Goal: Task Accomplishment & Management: Use online tool/utility

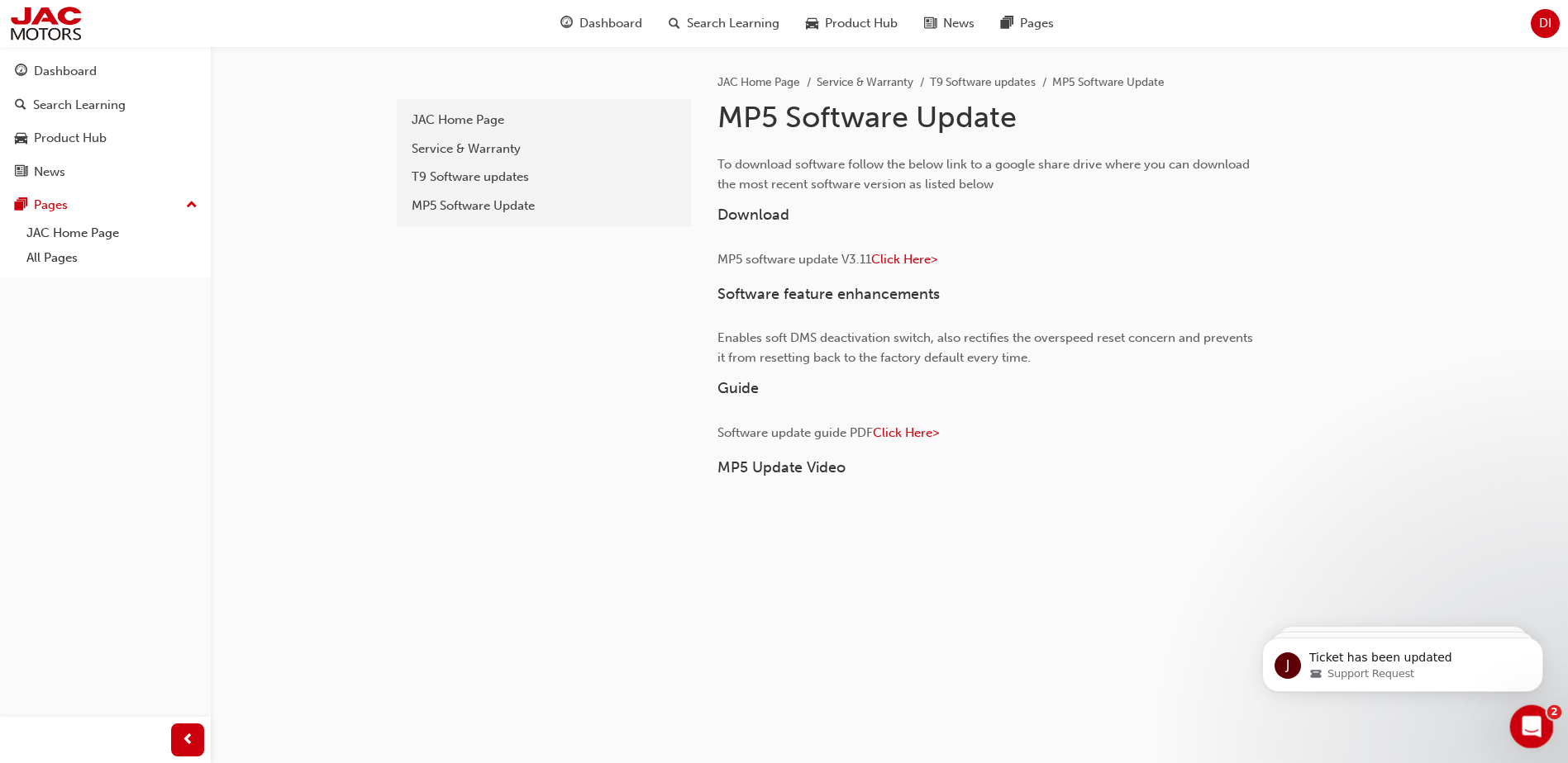
click at [1534, 720] on icon "Open Intercom Messenger" at bounding box center [1529, 724] width 27 height 27
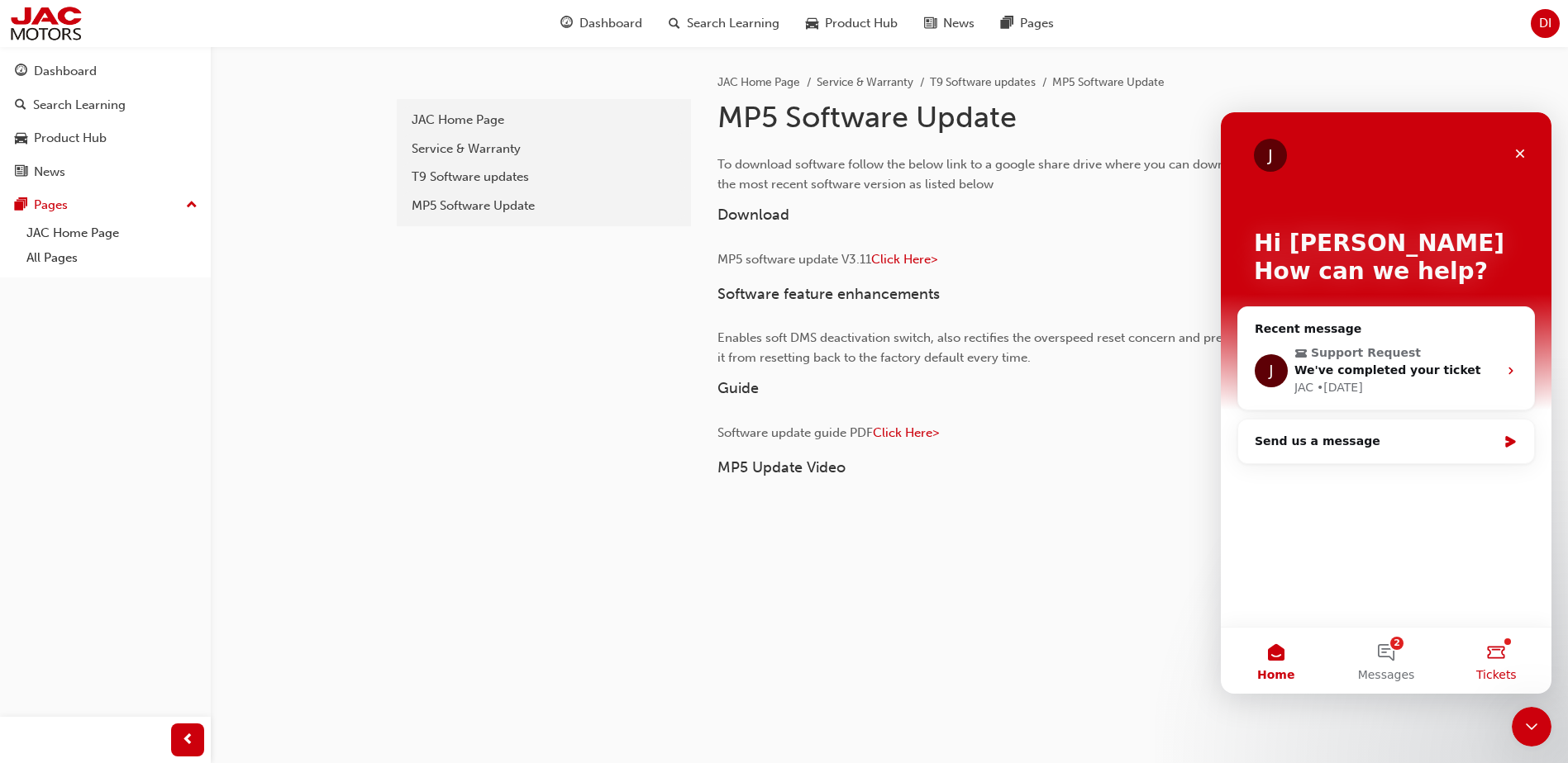
click at [1495, 663] on button "Tickets" at bounding box center [1496, 661] width 110 height 66
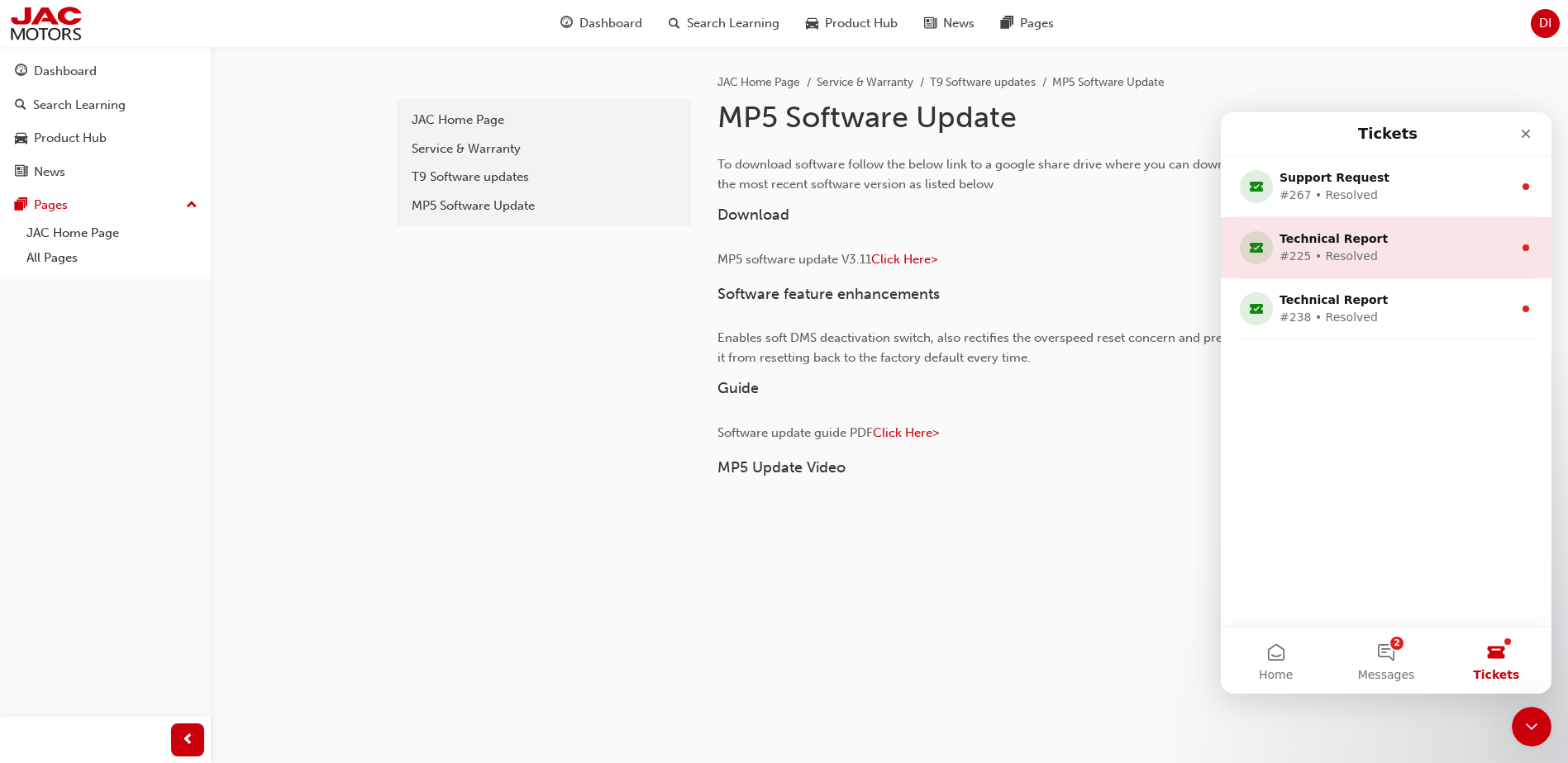
click at [1373, 244] on div "Technical Report" at bounding box center [1383, 238] width 207 height 17
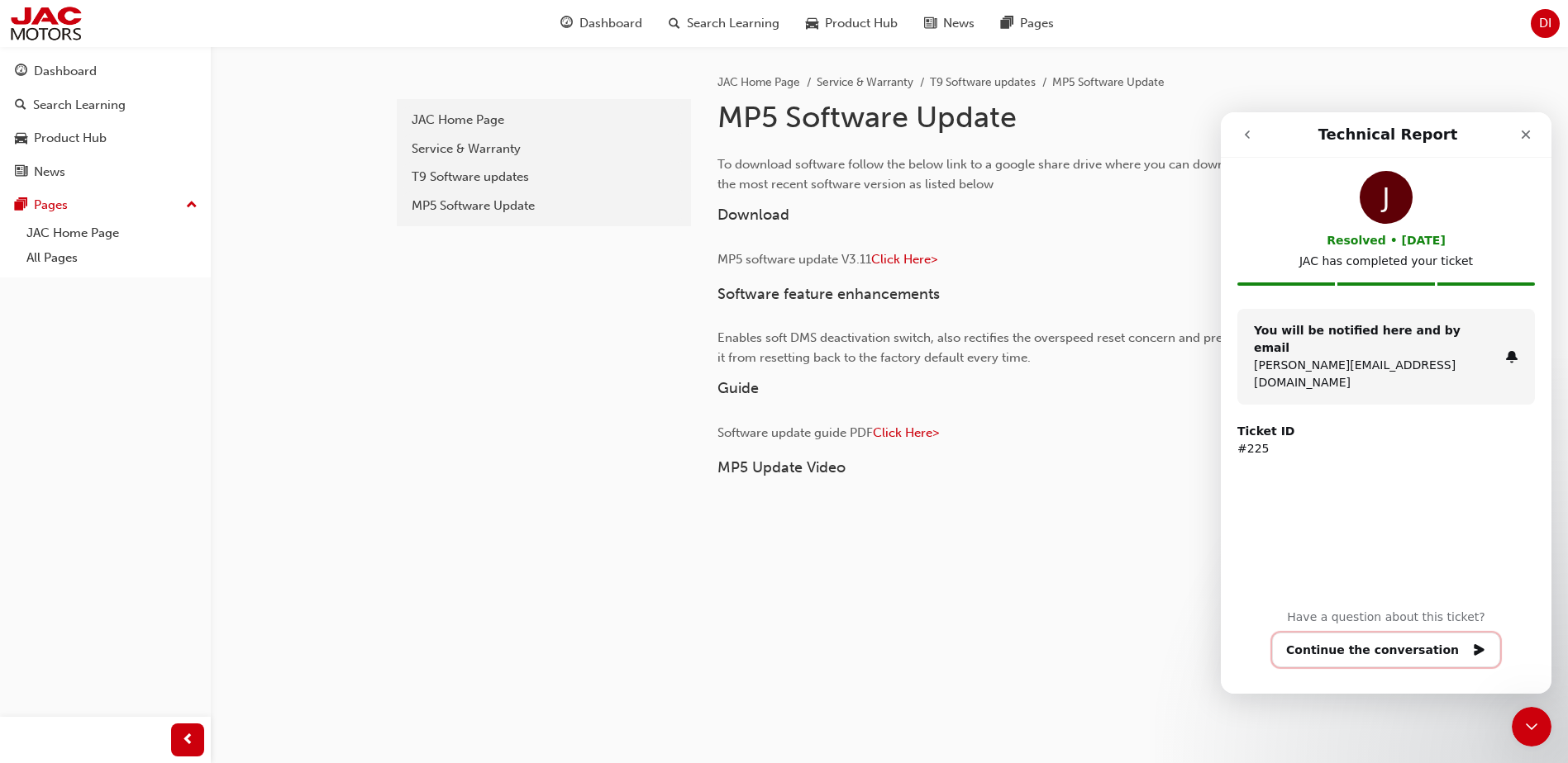
click at [1376, 654] on button "Continue the conversation" at bounding box center [1386, 650] width 228 height 35
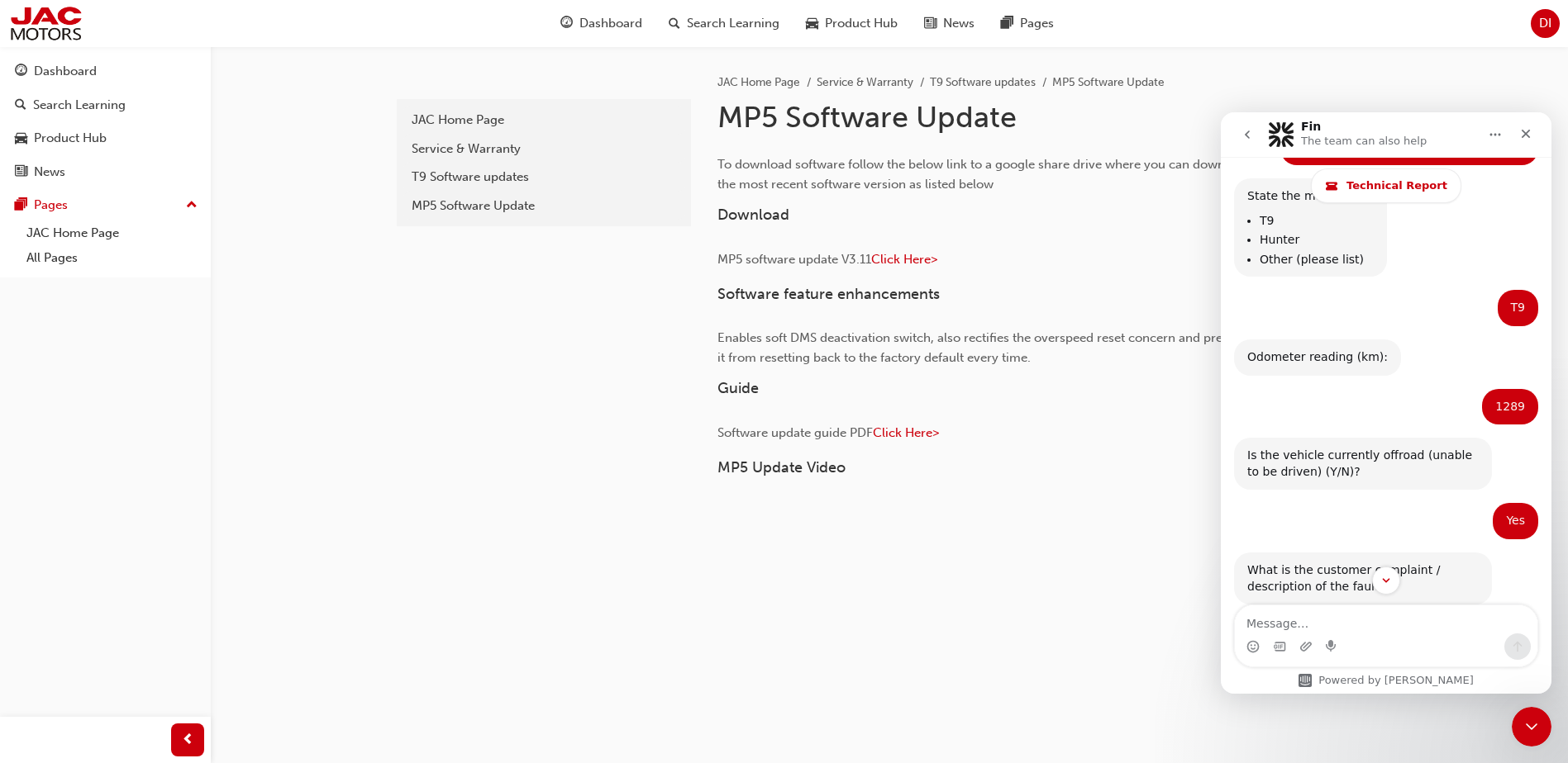
scroll to position [441, 0]
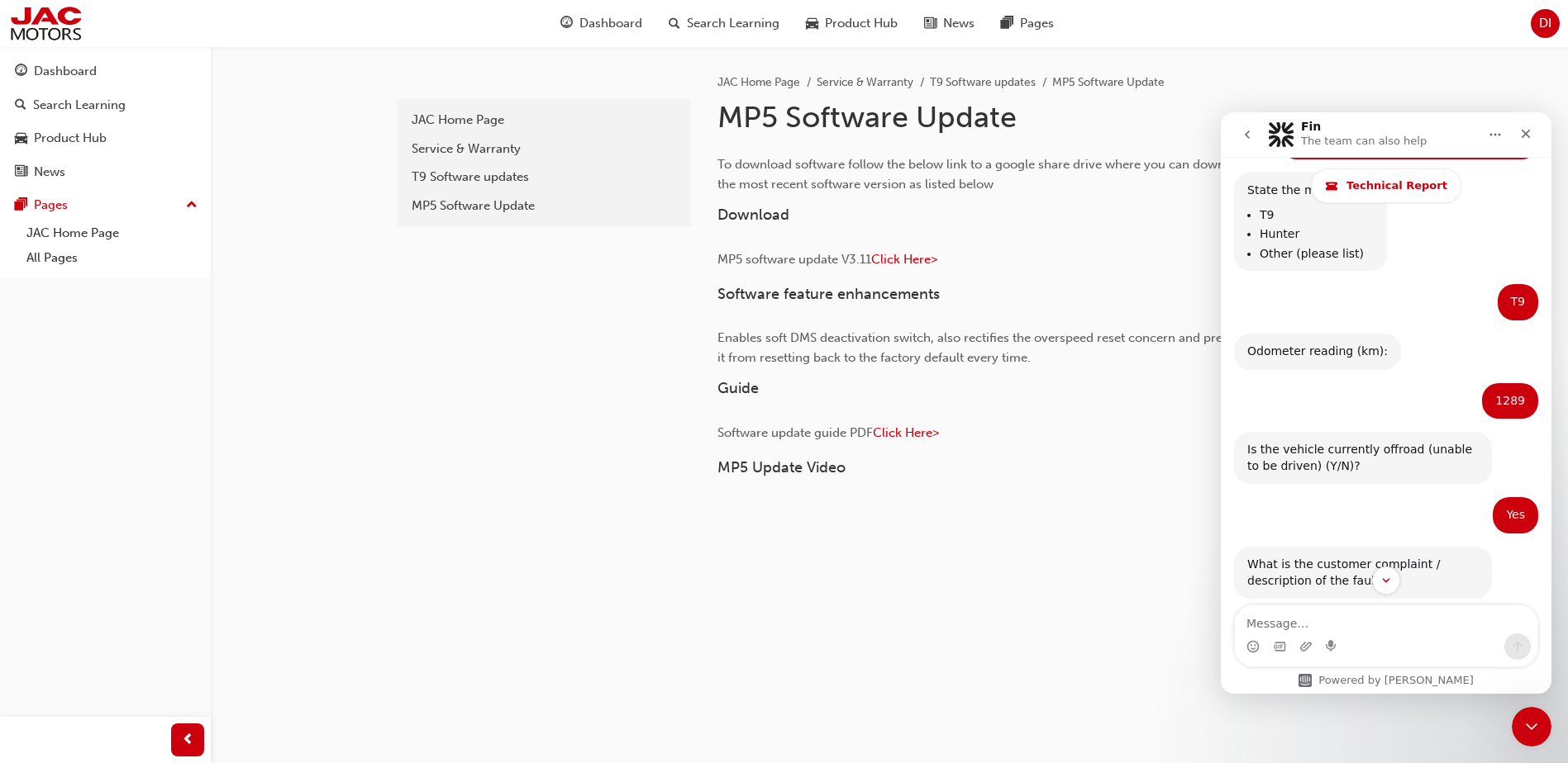
click at [1499, 142] on button "Home" at bounding box center [1495, 134] width 31 height 31
click at [1472, 219] on div "Download transcript" at bounding box center [1443, 210] width 164 height 34
drag, startPoint x: 554, startPoint y: 386, endPoint x: 540, endPoint y: 394, distance: 16.1
click at [554, 386] on div "11ec04a7-11c9-416f-92dd-e586a1dabc50 JAC Home Page Service & Warranty T9 Softwa…" at bounding box center [542, 461] width 297 height 830
click at [1529, 133] on icon "Close" at bounding box center [1526, 133] width 13 height 13
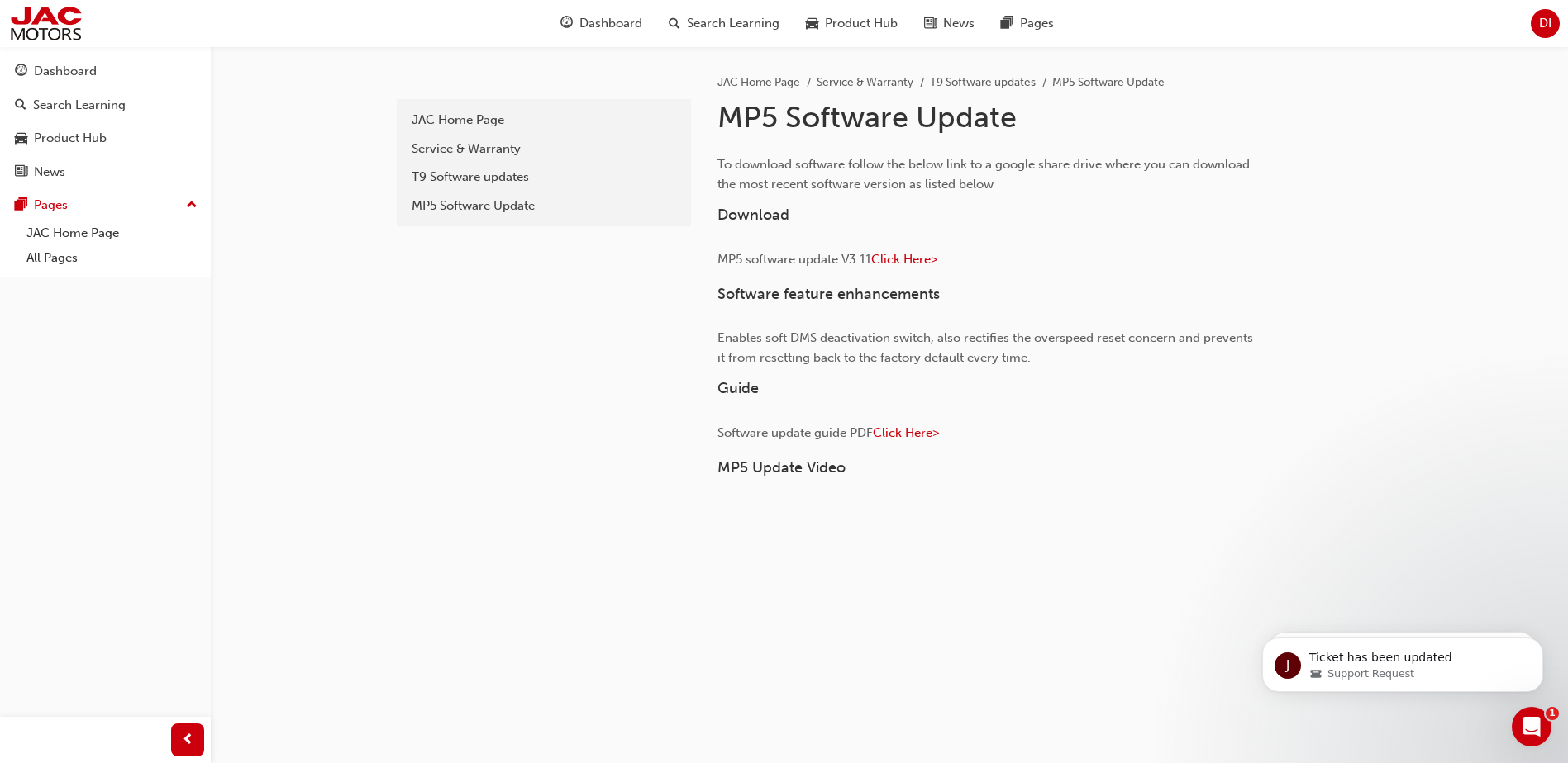
scroll to position [16062, 0]
click at [624, 391] on div "11ec04a7-11c9-416f-92dd-e586a1dabc50 JAC Home Page Service & Warranty T9 Softwa…" at bounding box center [542, 461] width 297 height 830
